Goal: Find specific page/section: Find specific page/section

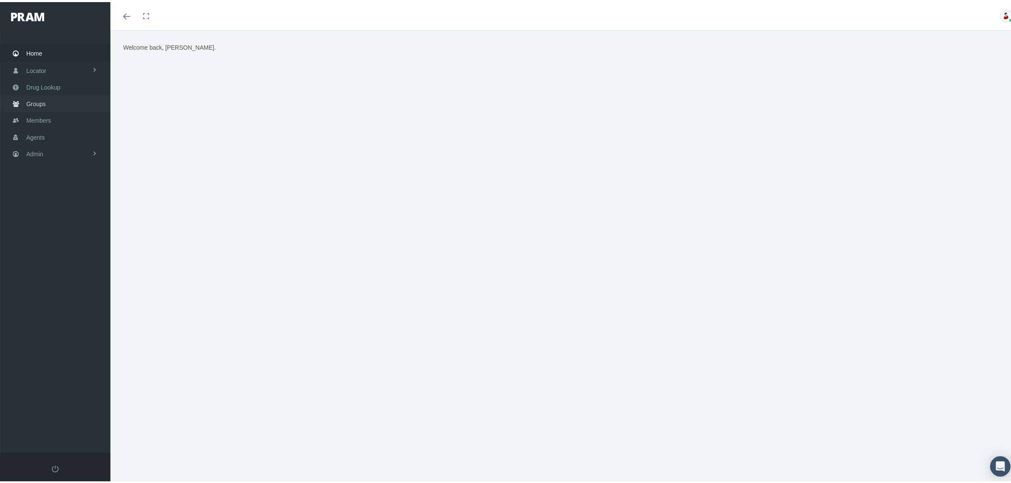
click at [45, 102] on span "Groups" at bounding box center [36, 102] width 20 height 16
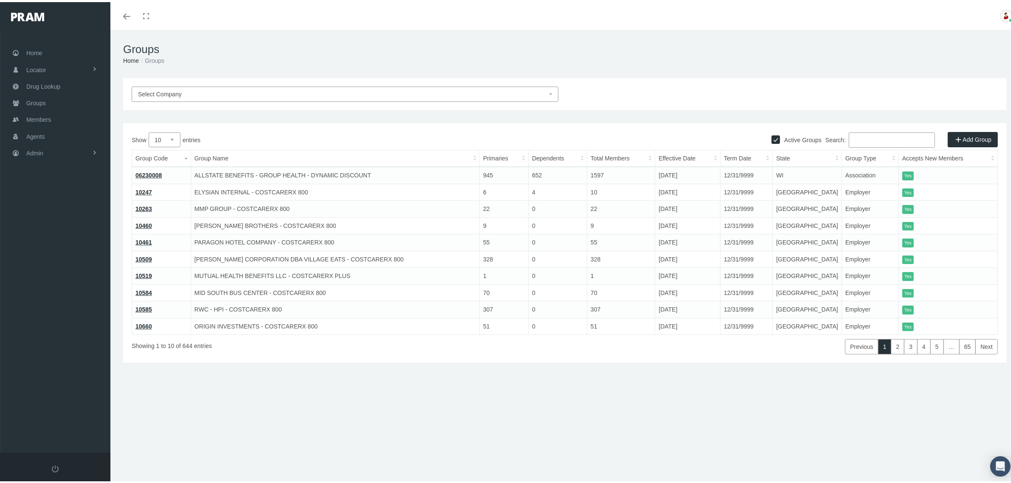
click at [866, 133] on input "Search:" at bounding box center [892, 137] width 86 height 15
paste input "216592"
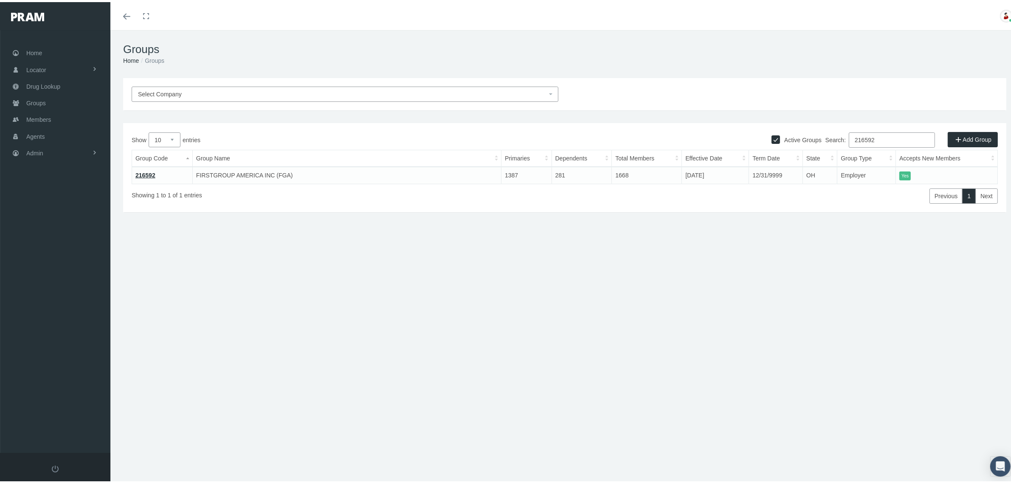
type input "216592"
click at [145, 173] on link "216592" at bounding box center [145, 173] width 20 height 7
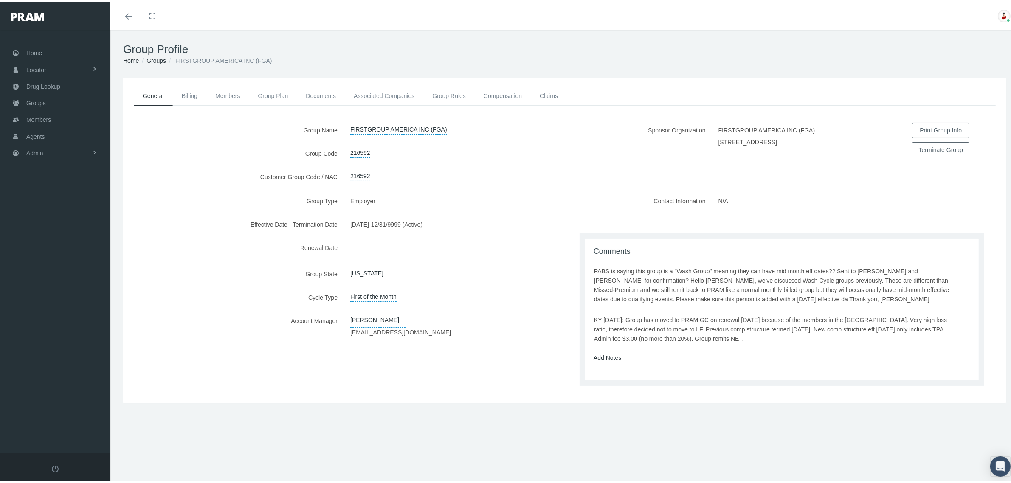
click at [508, 96] on link "Compensation" at bounding box center [503, 94] width 56 height 19
